Goal: Task Accomplishment & Management: Manage account settings

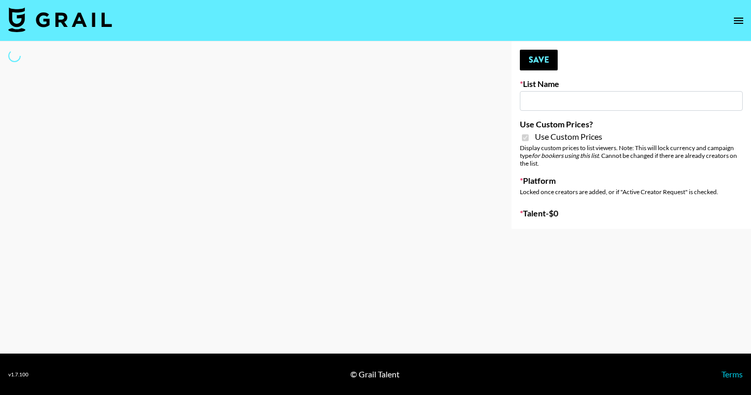
type input "Yoga/Wellness & Mindfulness Creators for [DEMOGRAPHIC_DATA]"
checkbox input "true"
select select "Brand"
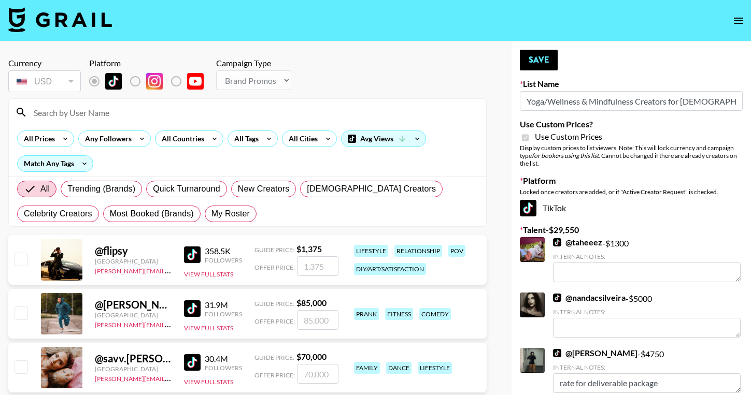
click at [116, 110] on input at bounding box center [253, 112] width 452 height 17
click at [245, 120] on input at bounding box center [253, 112] width 452 height 17
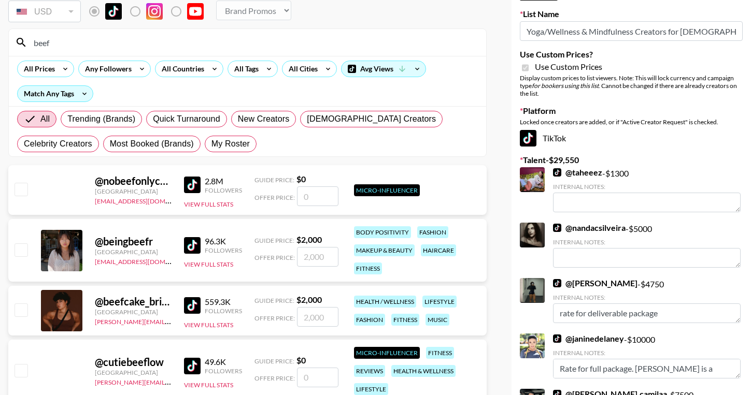
scroll to position [87, 0]
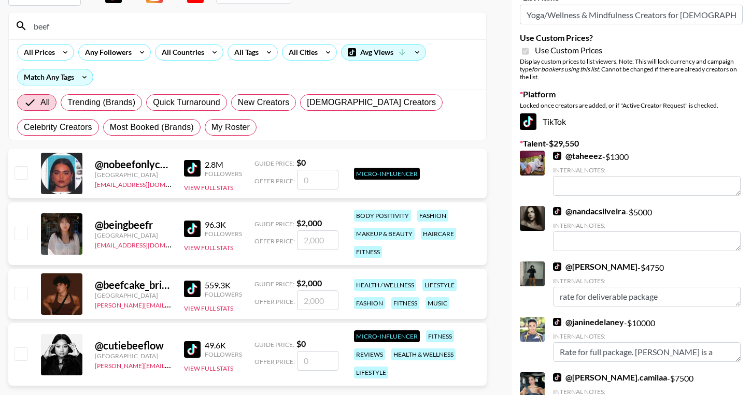
type input "beef"
click at [309, 300] on input "number" at bounding box center [317, 301] width 41 height 20
click at [103, 24] on input "beef" at bounding box center [253, 26] width 452 height 17
click at [317, 304] on input "number" at bounding box center [317, 301] width 41 height 20
type input "3"
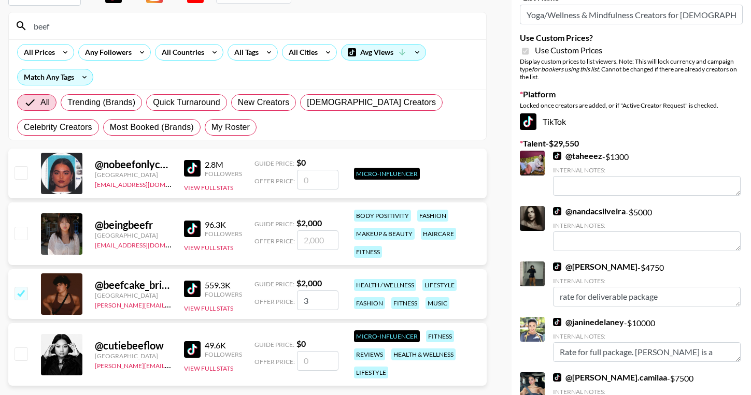
checkbox input "true"
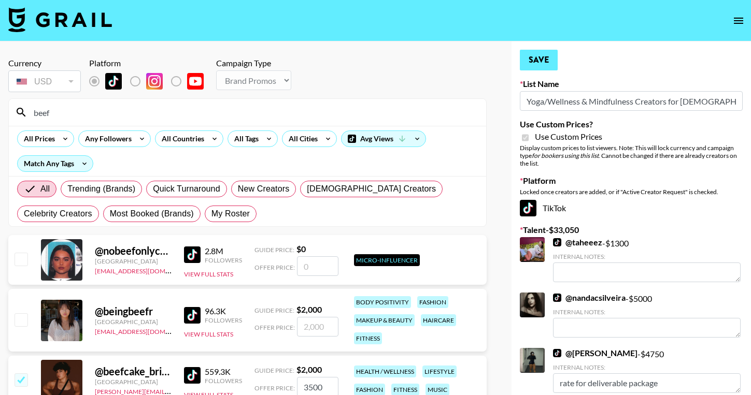
type input "3500"
click at [537, 60] on button "Save" at bounding box center [539, 60] width 38 height 21
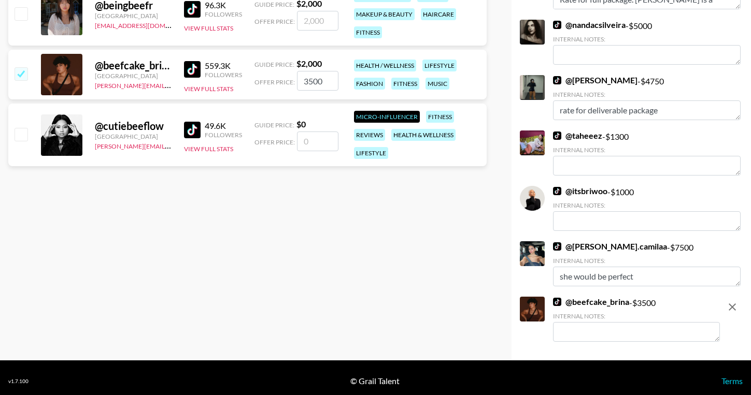
scroll to position [311, 0]
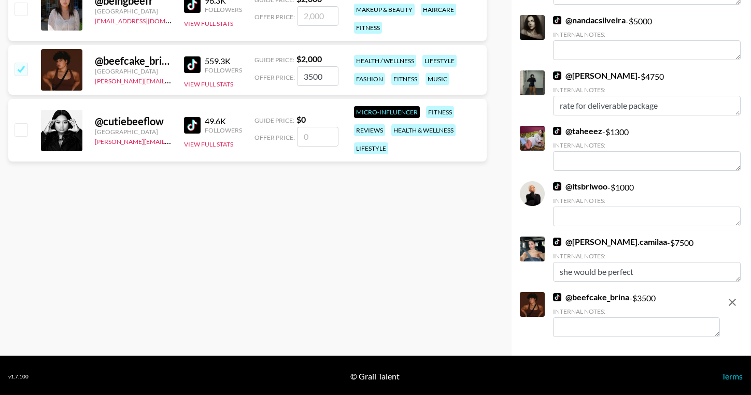
click at [576, 322] on textarea at bounding box center [636, 328] width 167 height 20
type textarea "S"
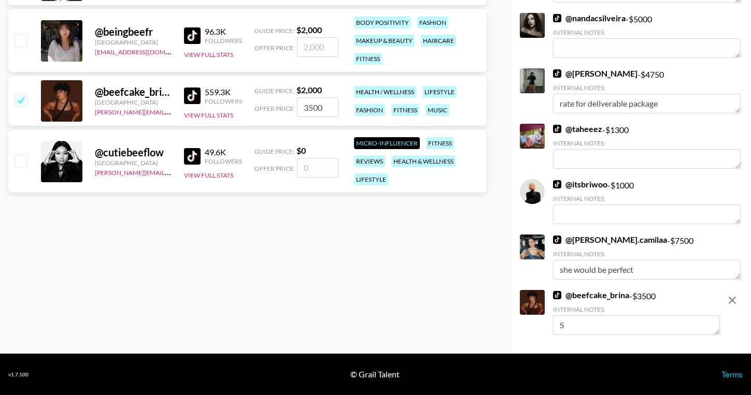
scroll to position [280, 0]
type textarea "D"
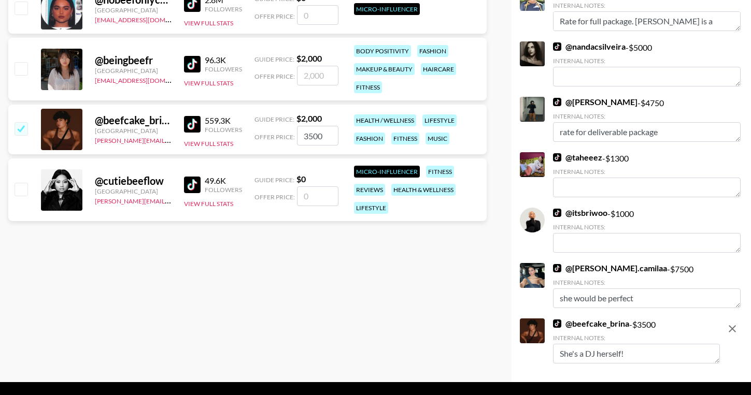
scroll to position [0, 0]
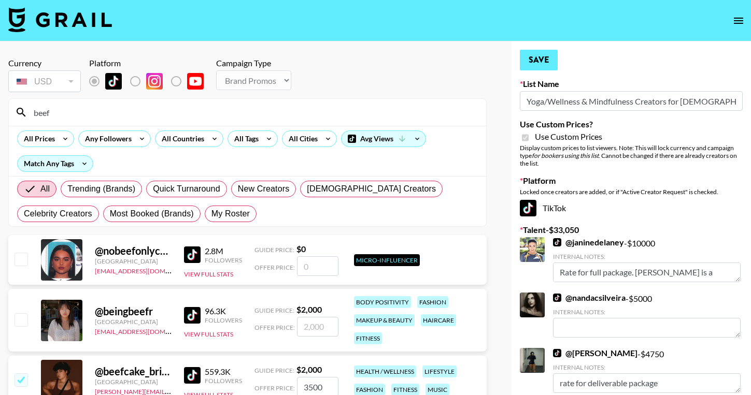
type textarea "She's a DJ herself!"
click at [538, 65] on button "Save" at bounding box center [539, 60] width 38 height 21
